Goal: Information Seeking & Learning: Check status

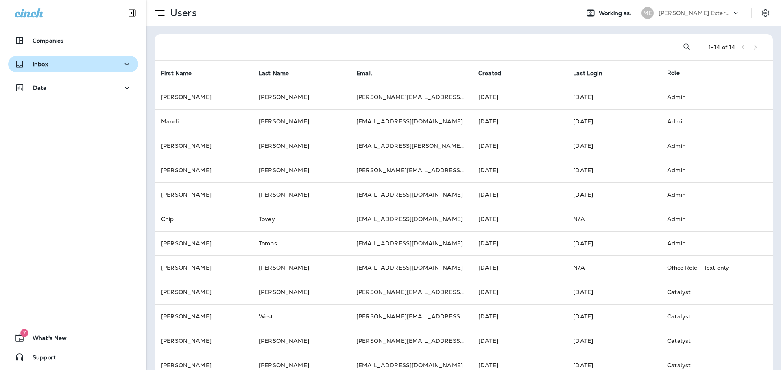
click at [66, 63] on div "Inbox" at bounding box center [73, 64] width 117 height 10
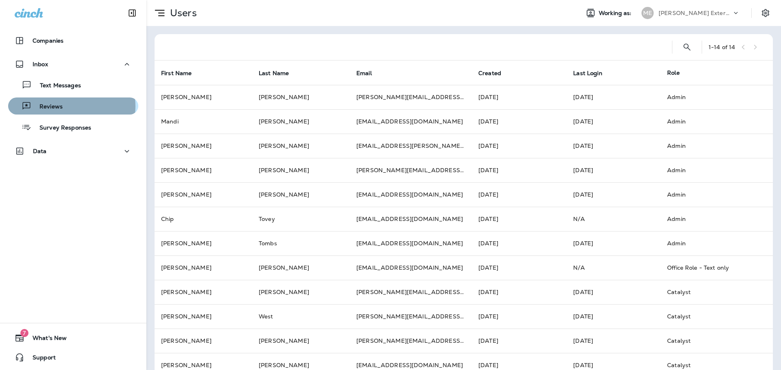
click at [66, 106] on div "Reviews" at bounding box center [73, 106] width 124 height 12
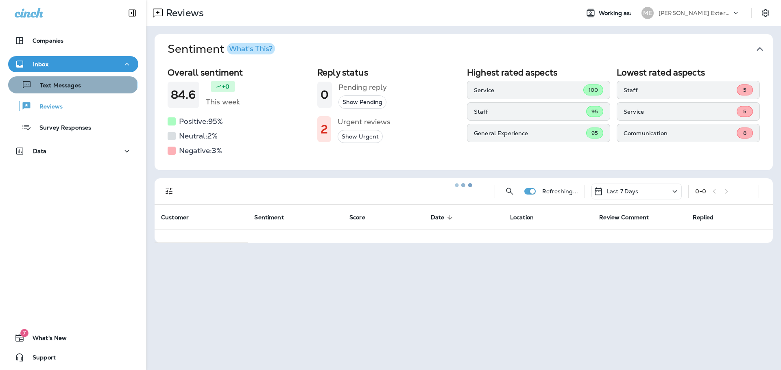
click at [72, 87] on p "Text Messages" at bounding box center [56, 86] width 49 height 8
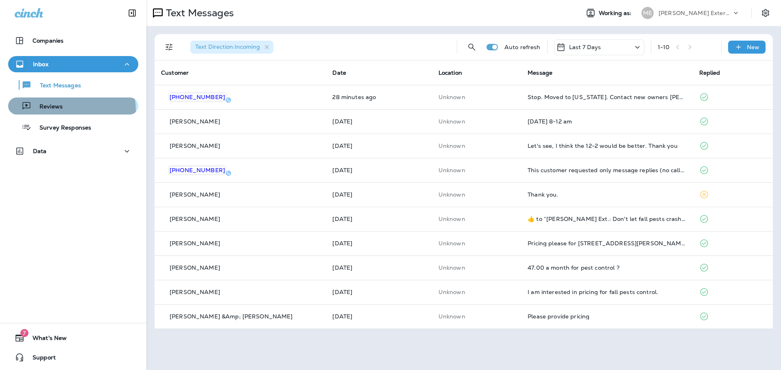
click at [69, 110] on div "Reviews" at bounding box center [73, 106] width 124 height 12
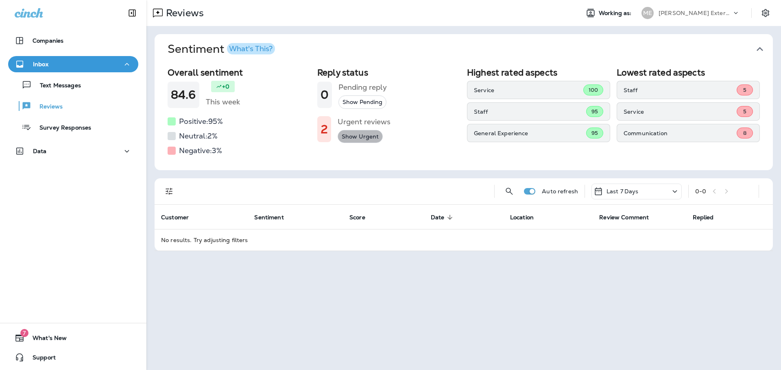
click at [355, 139] on button "Show Urgent" at bounding box center [359, 136] width 45 height 13
click at [352, 136] on button "Show Urgent" at bounding box center [359, 136] width 45 height 13
click at [55, 126] on p "Survey Responses" at bounding box center [61, 128] width 60 height 8
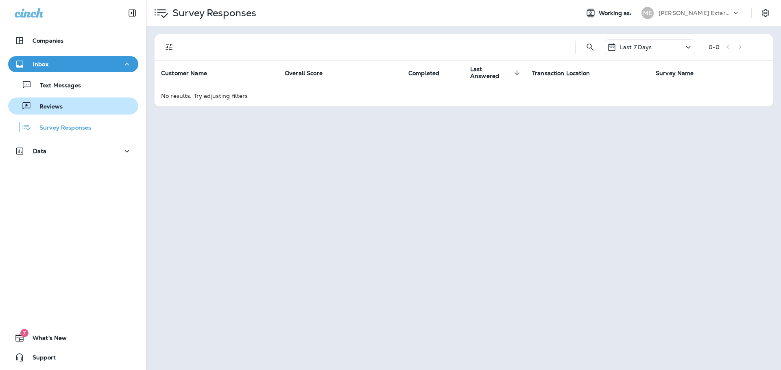
click at [50, 102] on div "Reviews" at bounding box center [36, 106] width 51 height 12
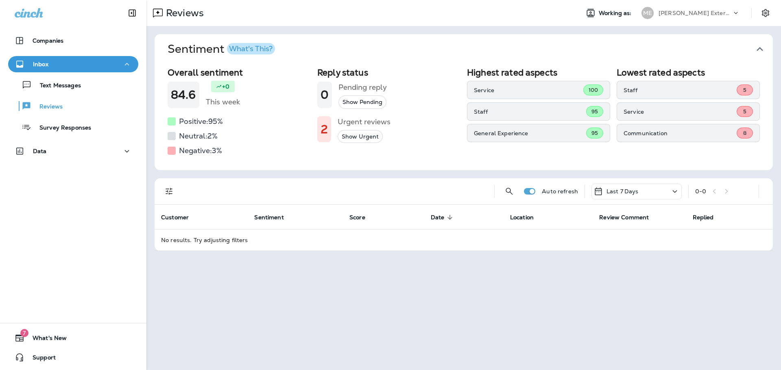
click at [668, 191] on div "Last 7 Days" at bounding box center [636, 192] width 90 height 16
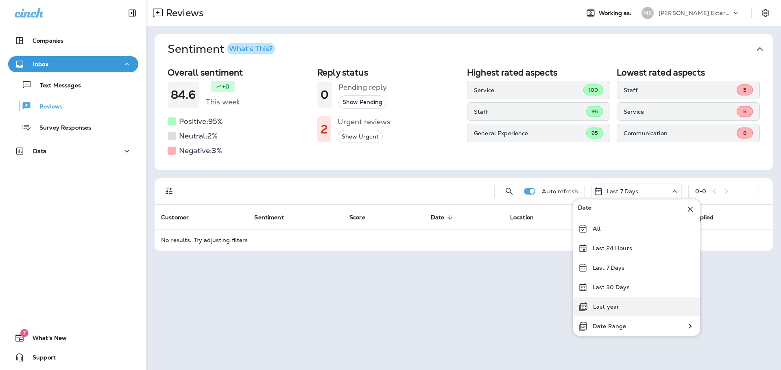
click at [616, 303] on div "Last year" at bounding box center [636, 307] width 127 height 20
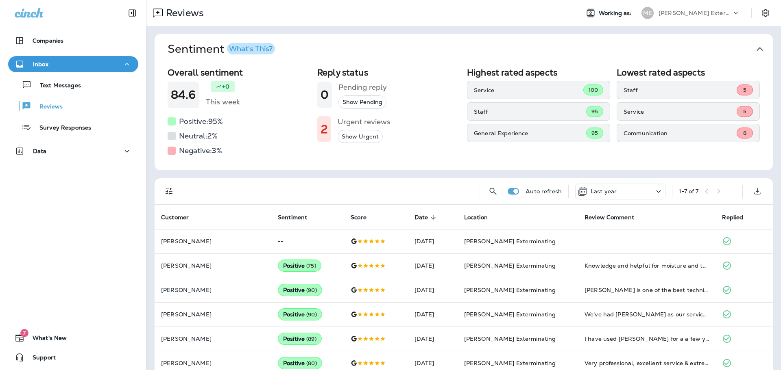
click at [361, 102] on button "Show Pending" at bounding box center [362, 102] width 48 height 13
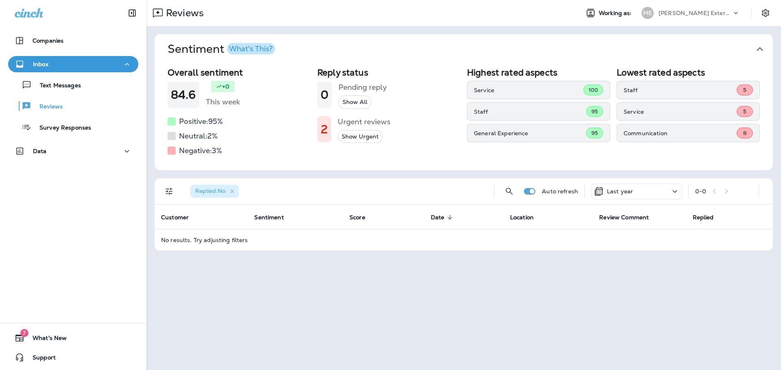
click at [359, 136] on button "Show Urgent" at bounding box center [359, 136] width 45 height 13
click at [174, 191] on button "Filters" at bounding box center [169, 191] width 16 height 16
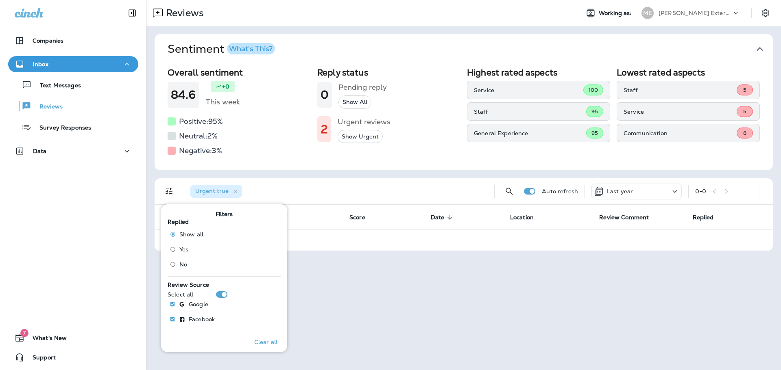
click at [325, 304] on div "Reviews Working as: ME [PERSON_NAME] Exterminating Sentiment What's This? Overa…" at bounding box center [463, 185] width 634 height 370
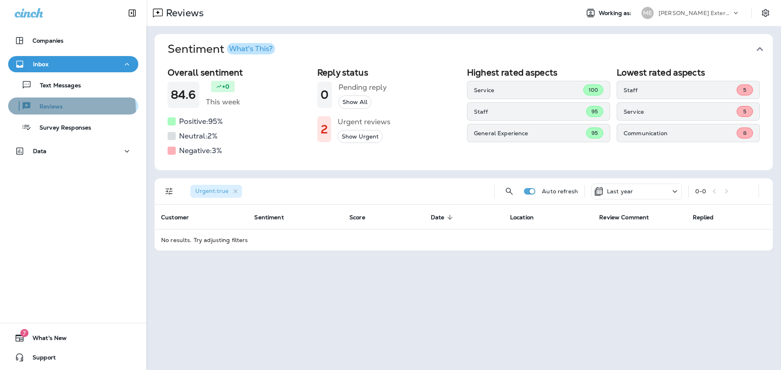
click at [63, 110] on div "Reviews" at bounding box center [73, 106] width 124 height 12
click at [235, 187] on div "Urgent : true" at bounding box center [216, 191] width 52 height 13
click at [235, 192] on icon "button" at bounding box center [235, 191] width 7 height 7
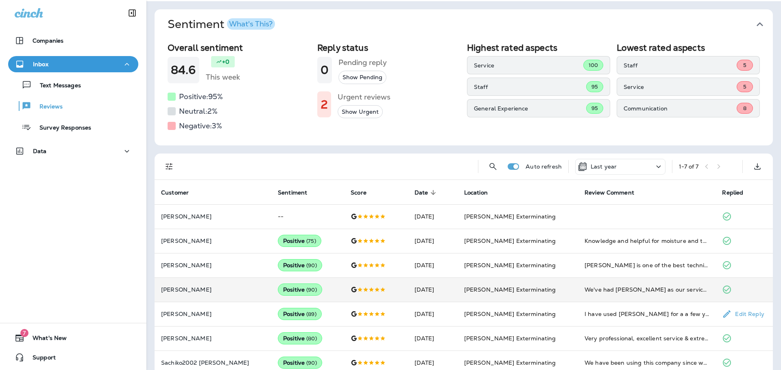
scroll to position [38, 0]
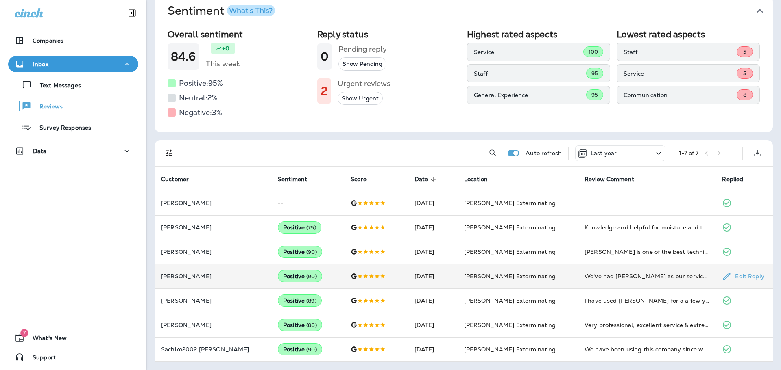
click at [609, 272] on td "We've had [PERSON_NAME] as our service provider since we moved to the area in […" at bounding box center [646, 276] width 137 height 24
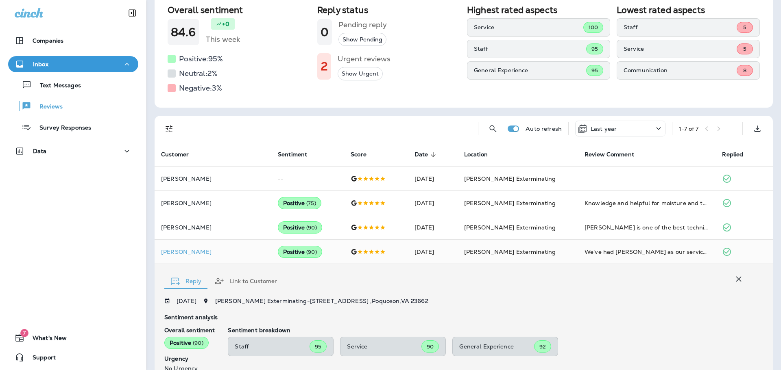
scroll to position [47, 0]
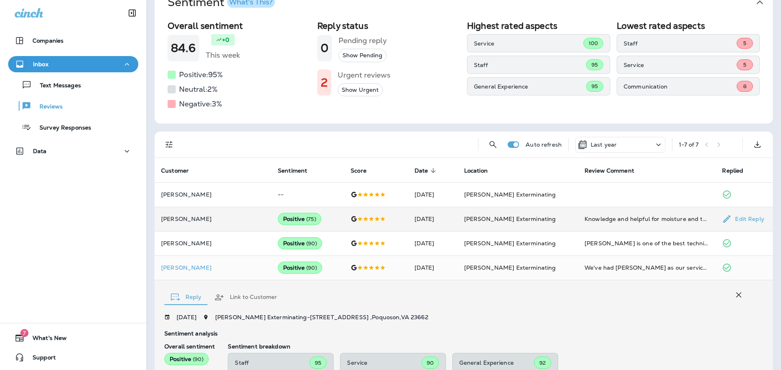
click at [306, 221] on span "( 75 )" at bounding box center [311, 219] width 10 height 7
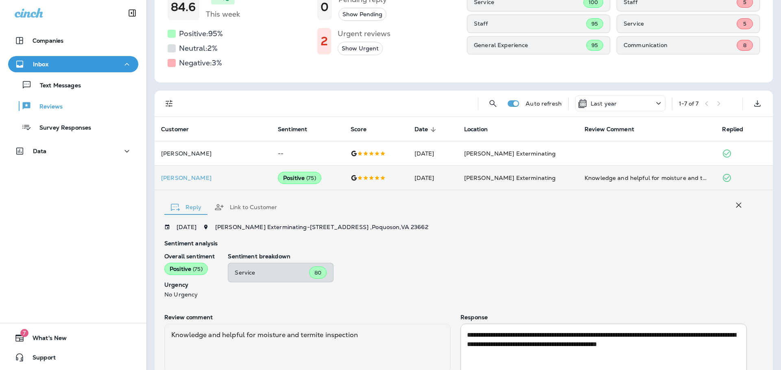
scroll to position [81, 0]
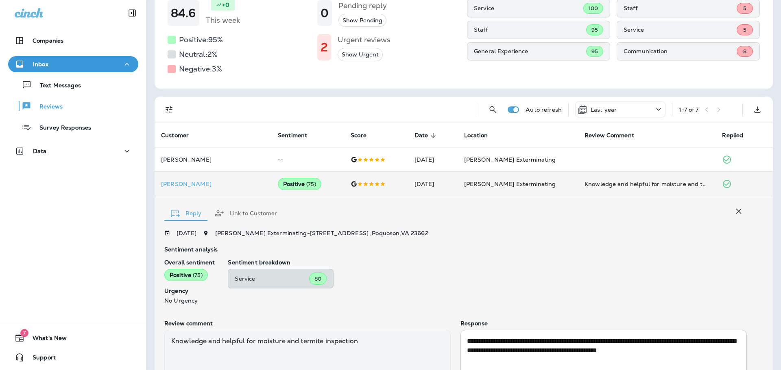
click at [617, 107] on div "Last year" at bounding box center [620, 110] width 90 height 16
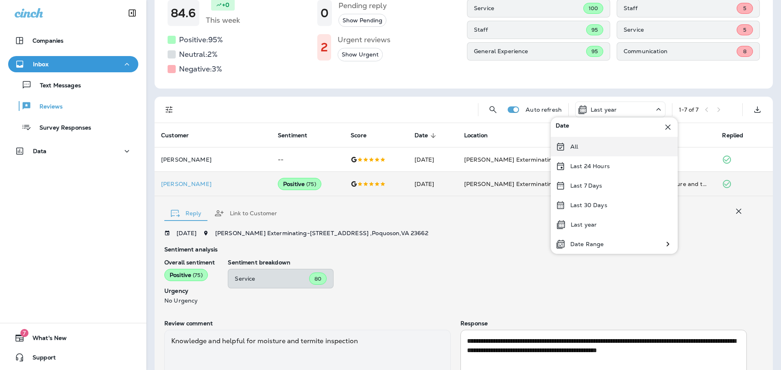
click at [588, 140] on div "All" at bounding box center [613, 147] width 127 height 20
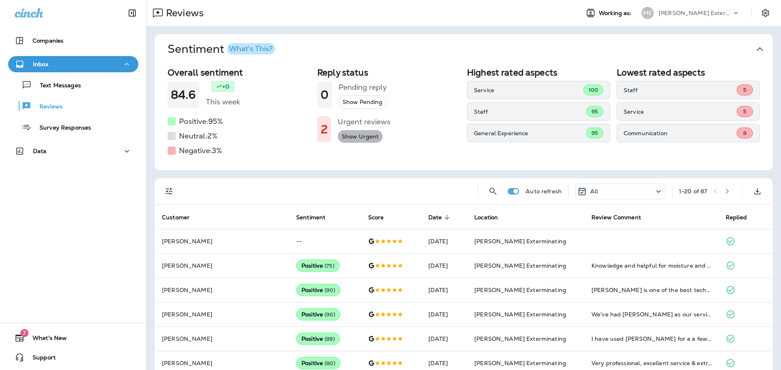
click at [359, 138] on button "Show Urgent" at bounding box center [359, 136] width 45 height 13
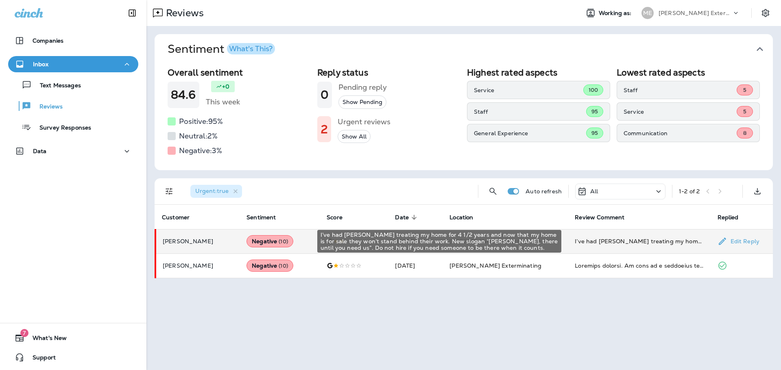
click at [594, 239] on div "I’ve had [PERSON_NAME] treating my home for 4 1/2 years and now that my home is…" at bounding box center [638, 241] width 129 height 8
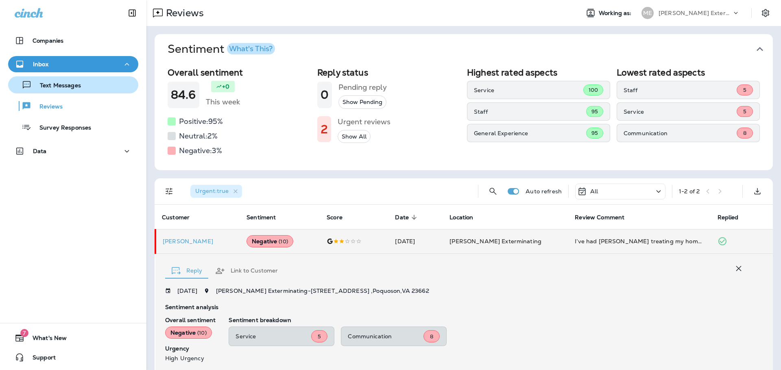
click at [54, 84] on p "Text Messages" at bounding box center [56, 86] width 49 height 8
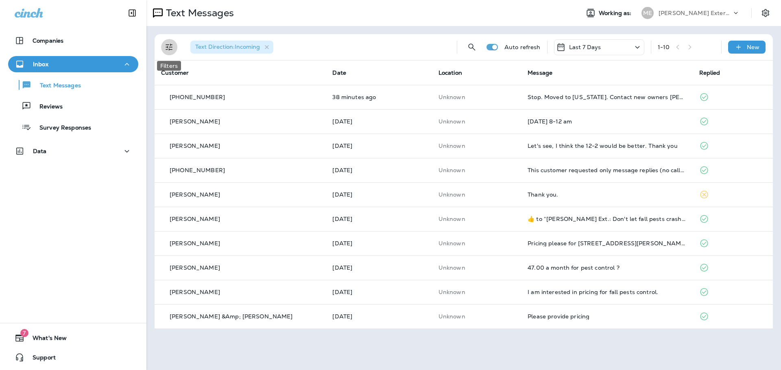
click at [168, 49] on icon "Filters" at bounding box center [169, 47] width 10 height 10
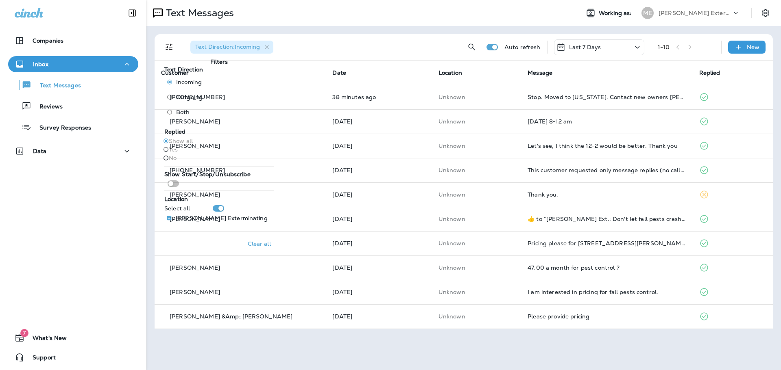
click at [183, 100] on span "Outgoing" at bounding box center [189, 97] width 26 height 7
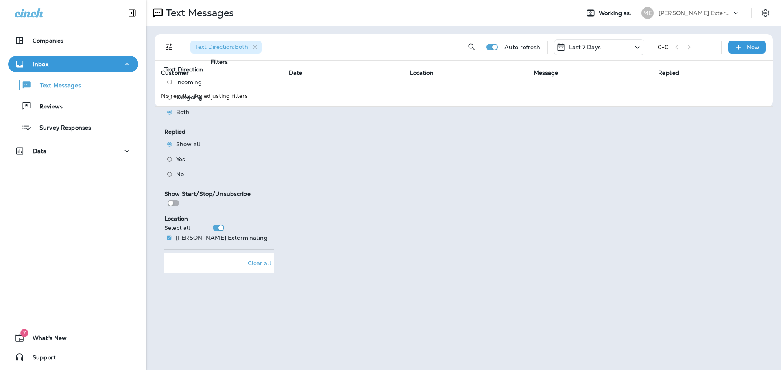
click at [521, 330] on div "Text Messages Working as: ME [PERSON_NAME] Exterminating Text Direction : Both …" at bounding box center [463, 185] width 634 height 370
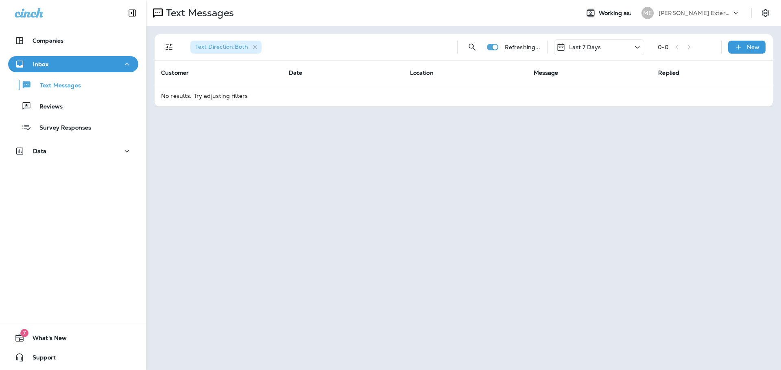
click at [633, 50] on icon at bounding box center [637, 47] width 10 height 10
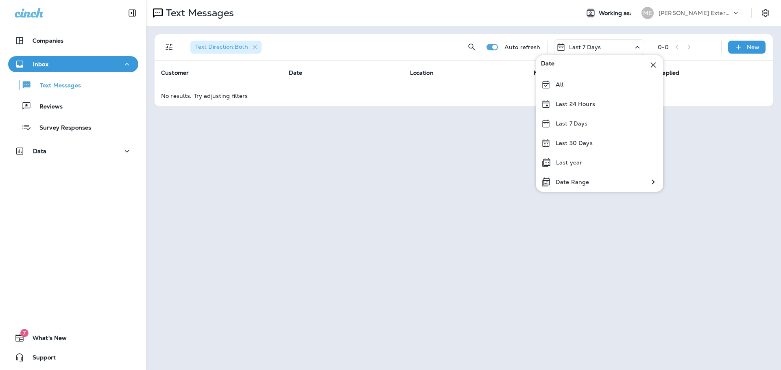
click at [600, 89] on div "All" at bounding box center [599, 85] width 127 height 20
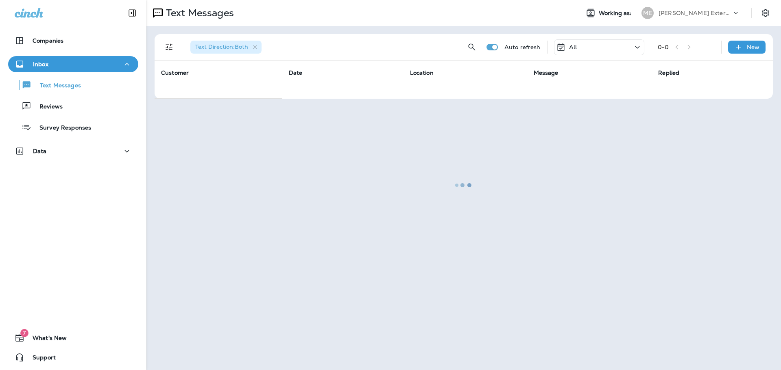
click at [255, 48] on div at bounding box center [463, 185] width 633 height 369
click at [166, 48] on div at bounding box center [463, 185] width 633 height 369
